Goal: Navigation & Orientation: Go to known website

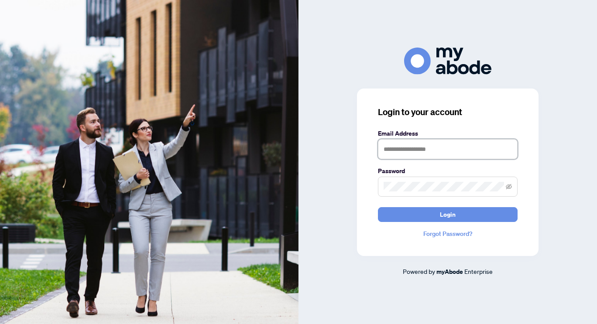
click at [400, 151] on input "text" at bounding box center [448, 149] width 140 height 20
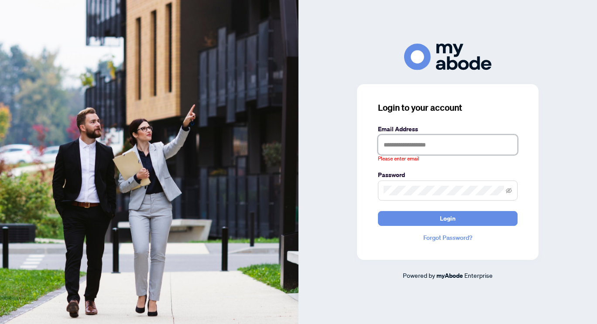
type input "**********"
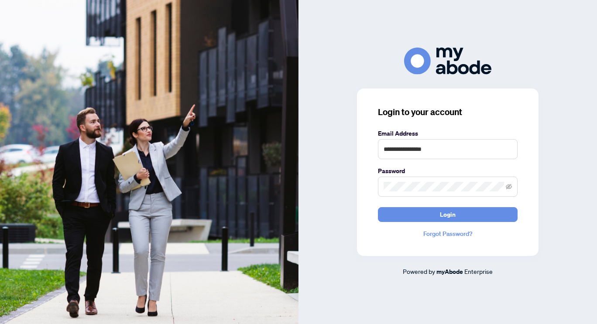
click at [256, 218] on img at bounding box center [149, 162] width 299 height 324
click at [407, 214] on button "Login" at bounding box center [448, 214] width 140 height 15
